Goal: Check status: Check status

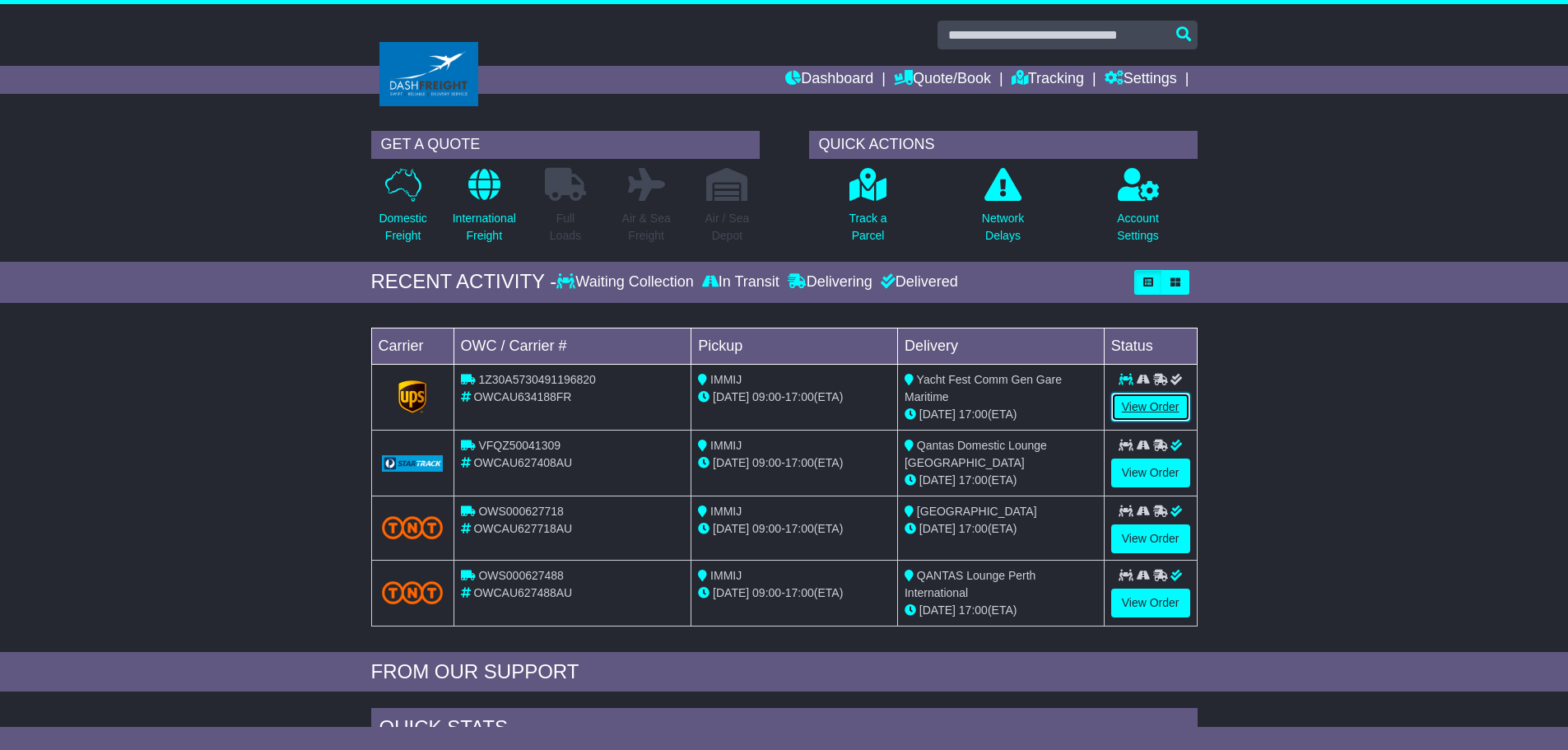
click at [1152, 405] on link "View Order" at bounding box center [1150, 406] width 79 height 29
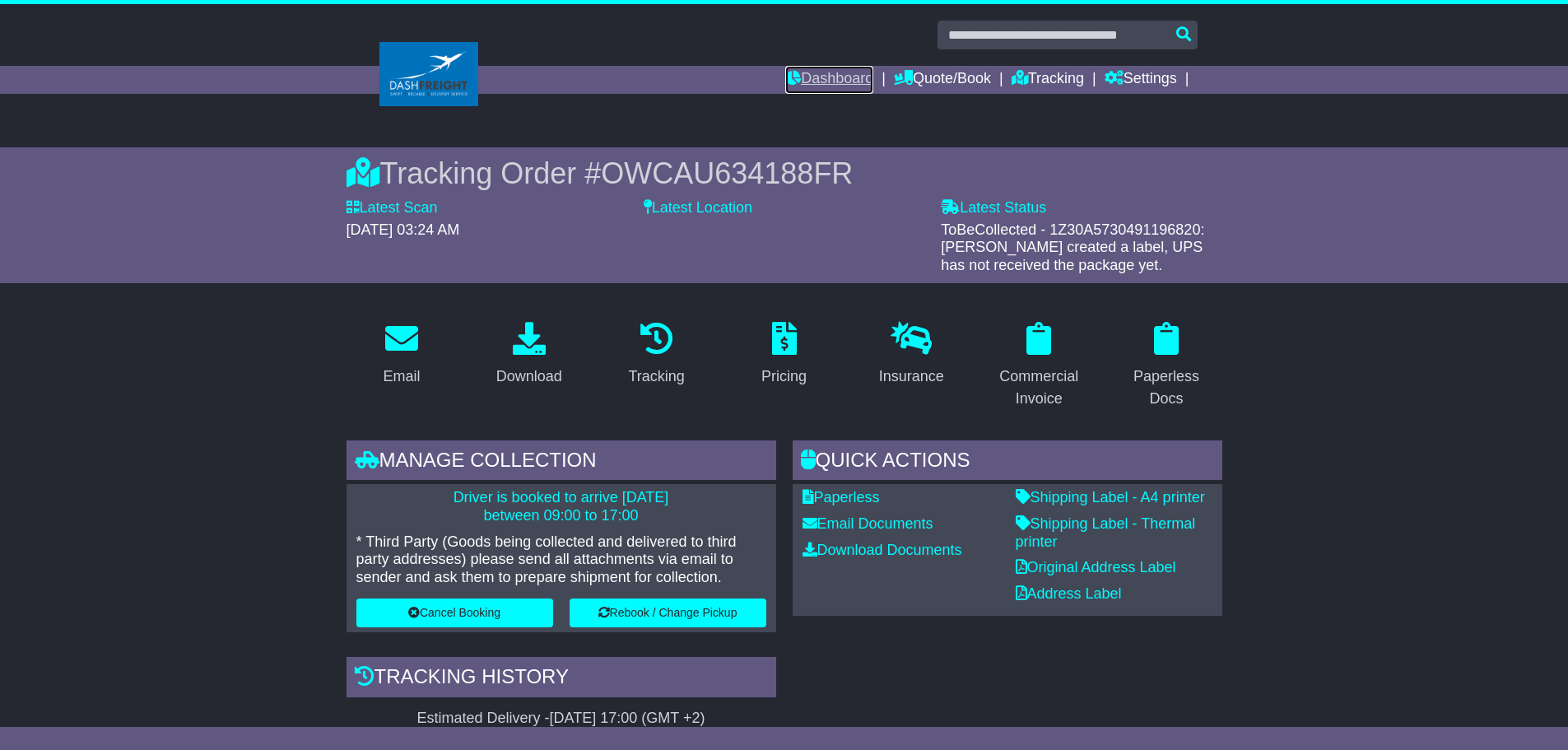
click at [836, 76] on link "Dashboard" at bounding box center [829, 80] width 88 height 28
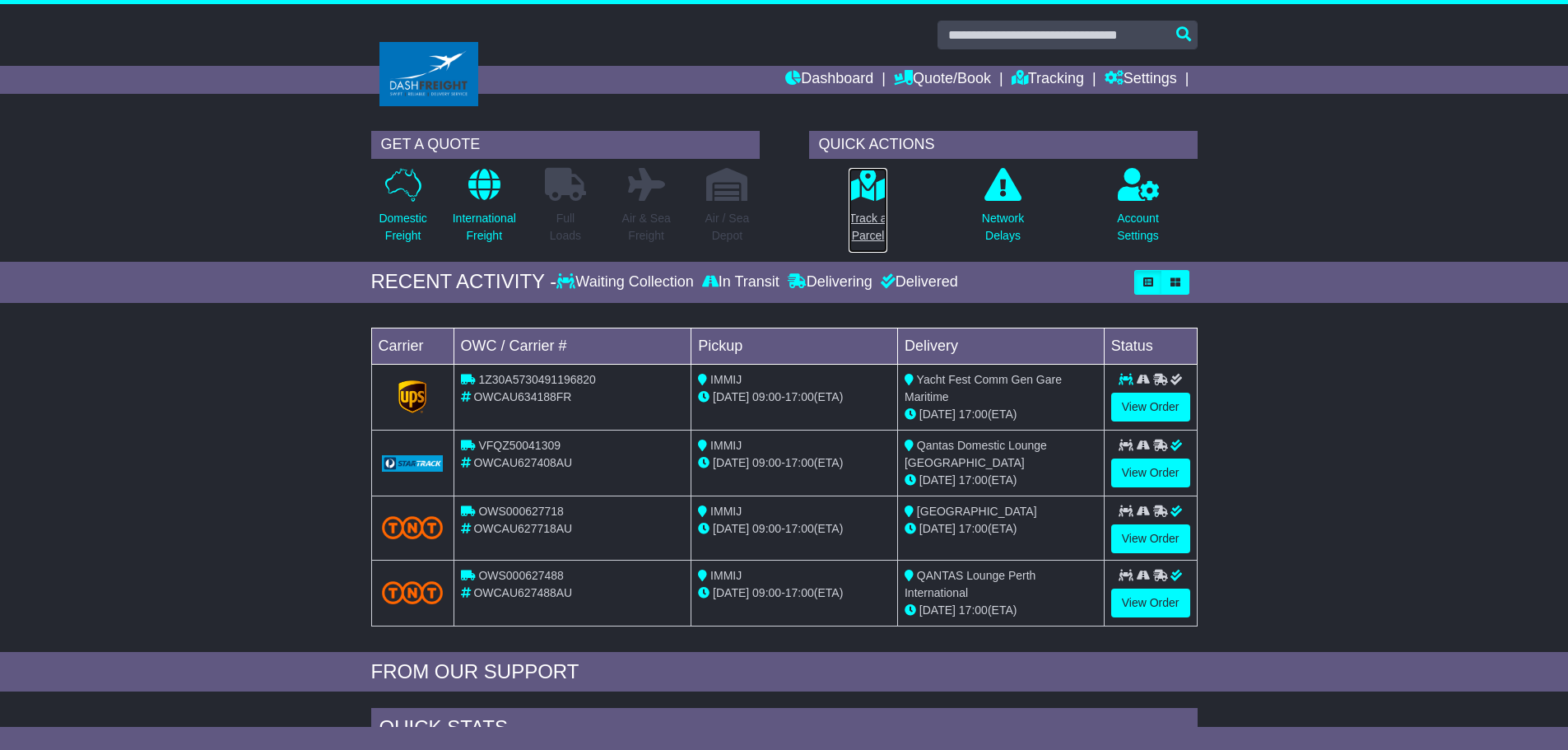
click at [879, 222] on p "Track a Parcel" at bounding box center [867, 228] width 37 height 35
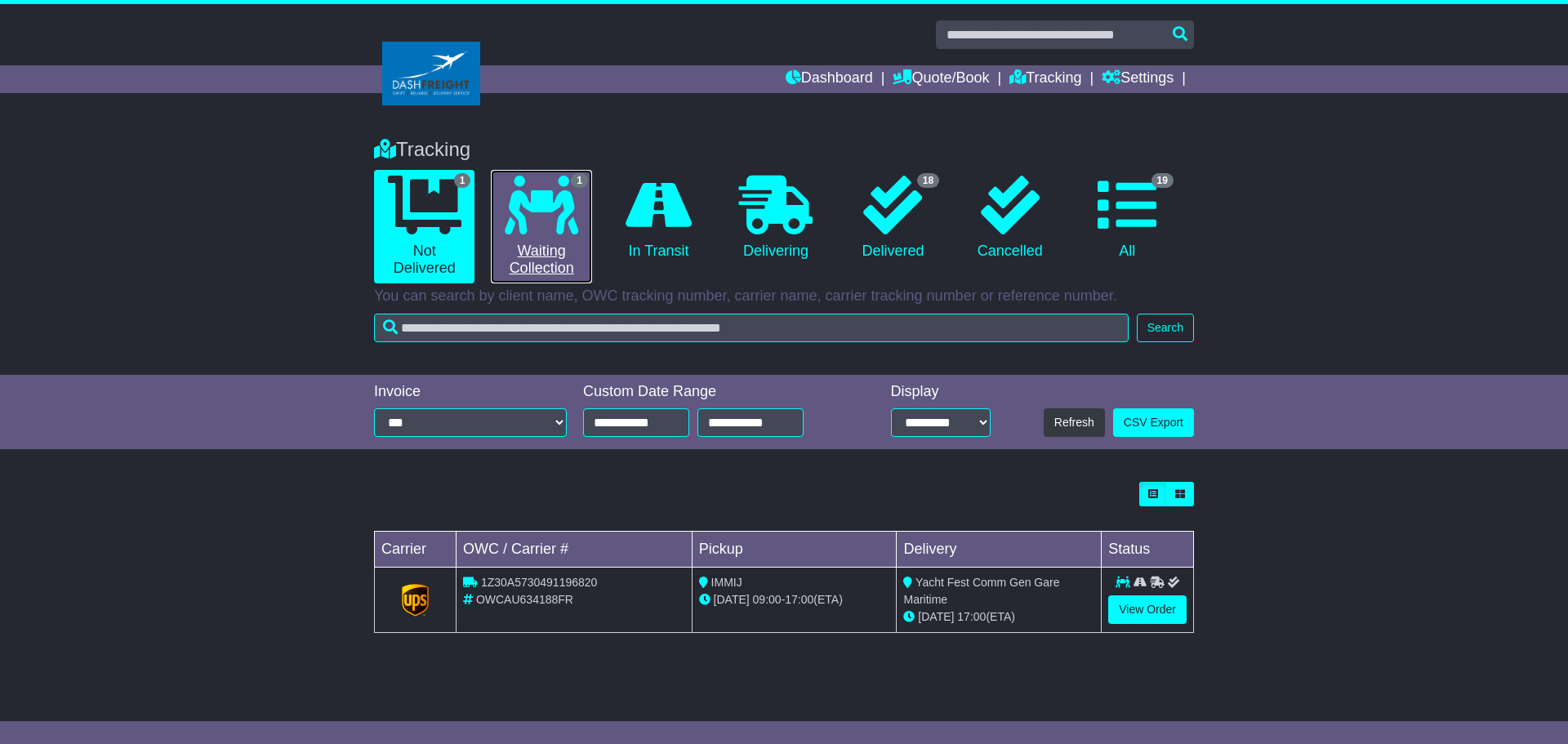
click at [555, 254] on link "1 Waiting Collection" at bounding box center [541, 226] width 100 height 113
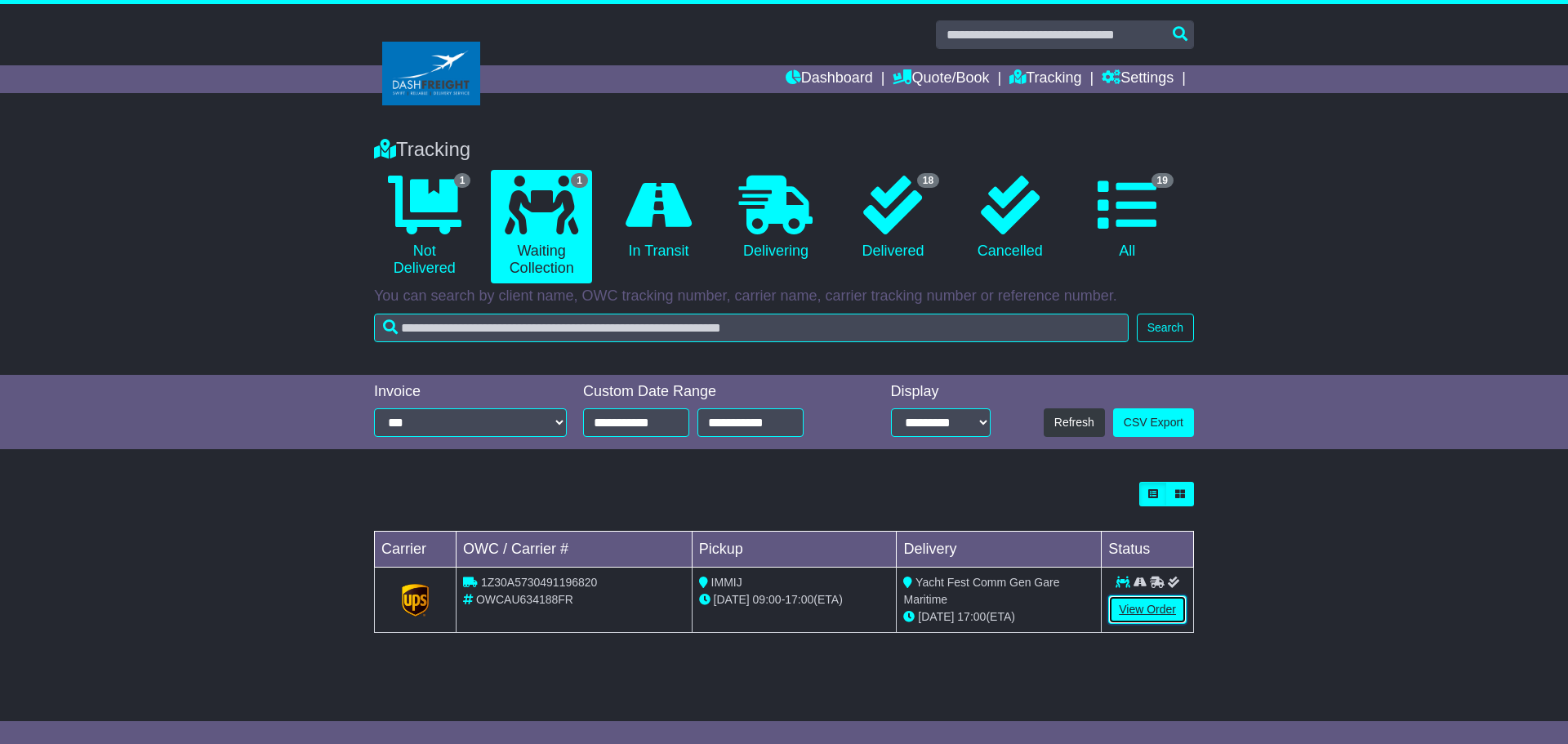
click at [1133, 616] on link "View Order" at bounding box center [1147, 609] width 79 height 29
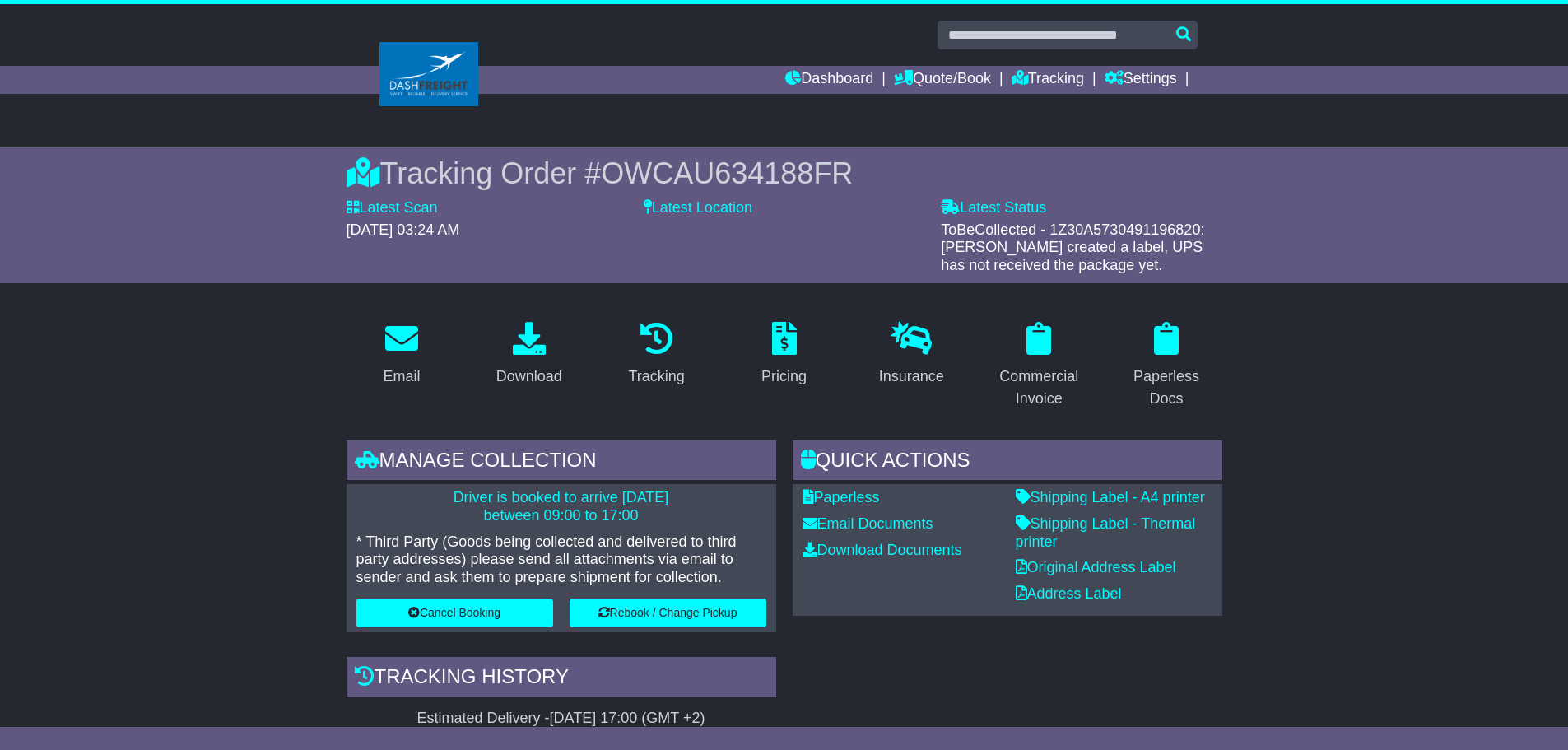
click at [761, 158] on span "OWCAU634188FR" at bounding box center [726, 173] width 252 height 34
copy span "OWCAU634188FR"
